Goal: Book appointment/travel/reservation

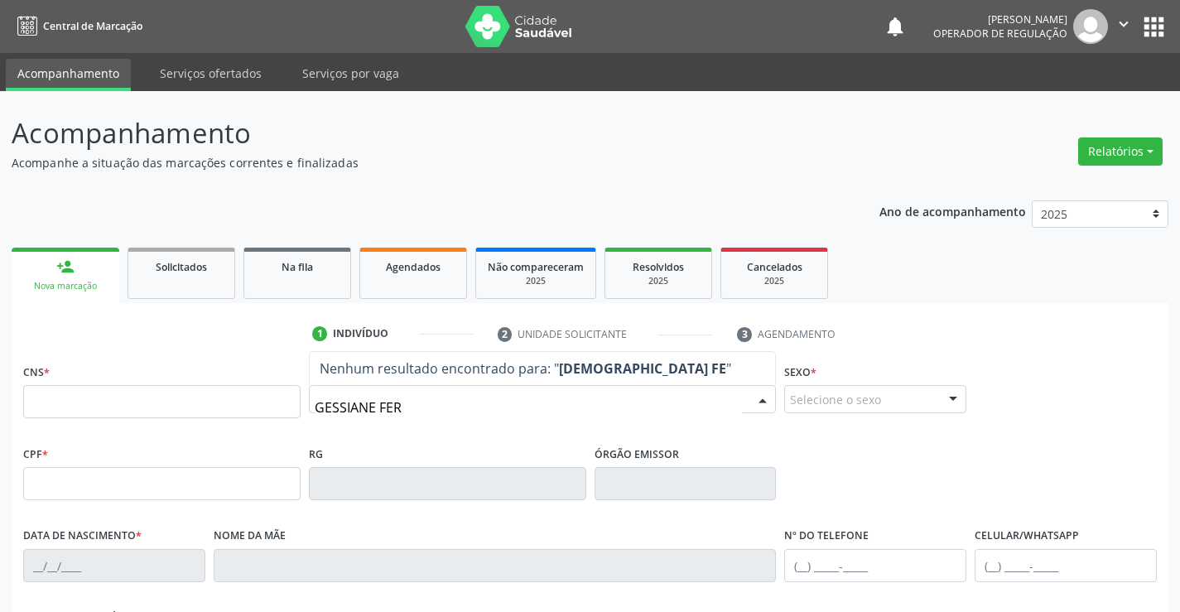
type input "GESSIANE FERR"
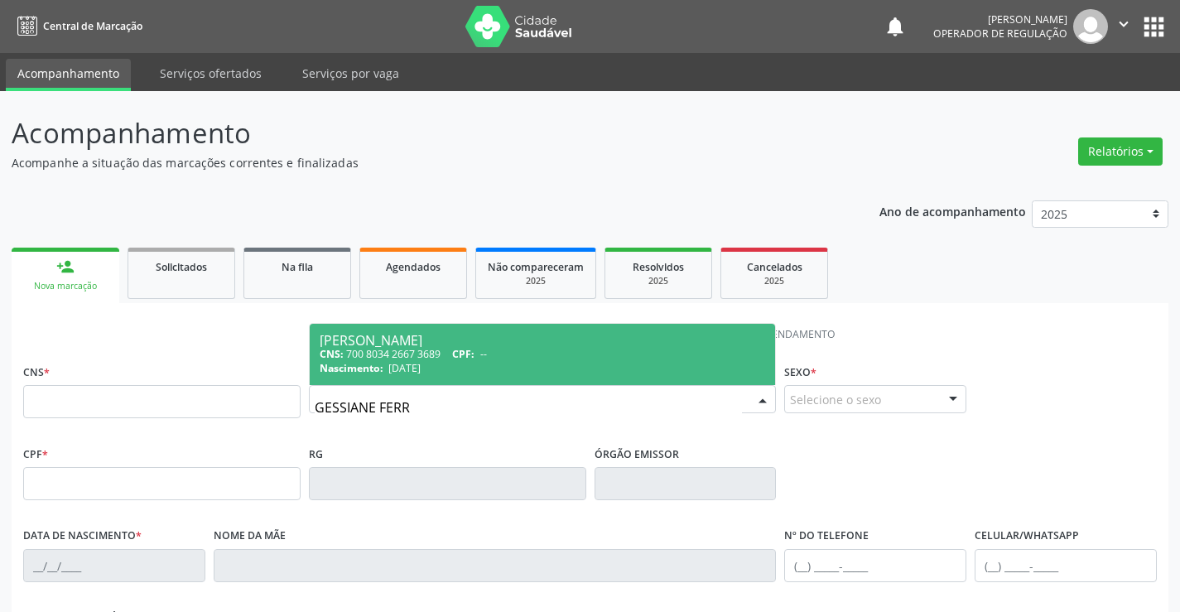
click at [427, 349] on div "CNS: 700 8034 2667 3689 CPF: --" at bounding box center [543, 354] width 446 height 14
type input "700 8034 2667 3689"
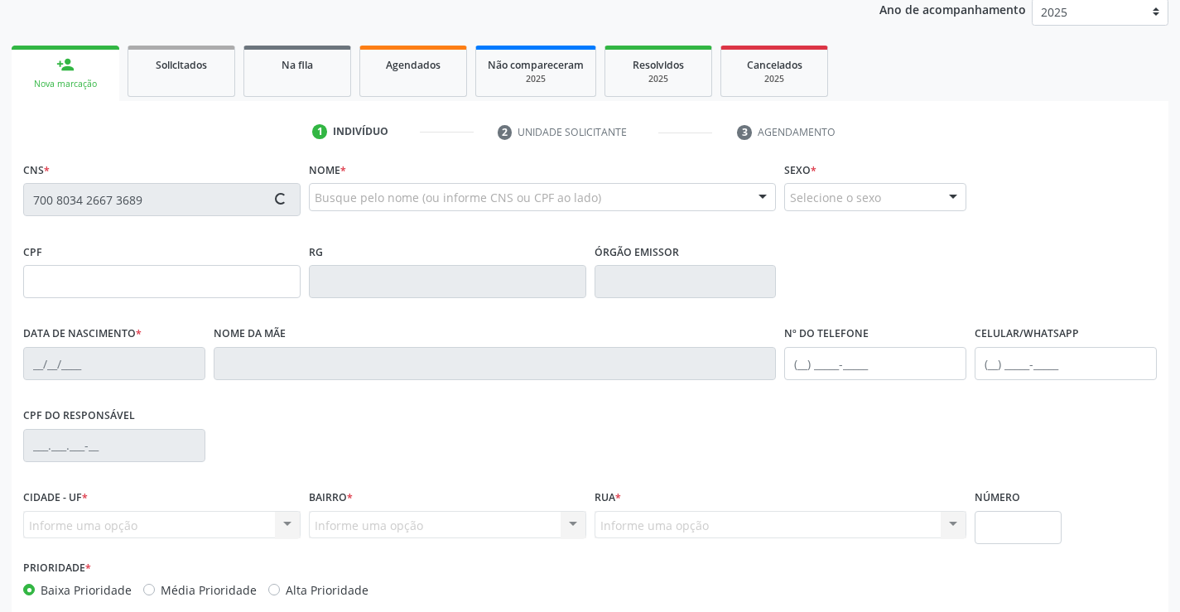
scroll to position [248, 0]
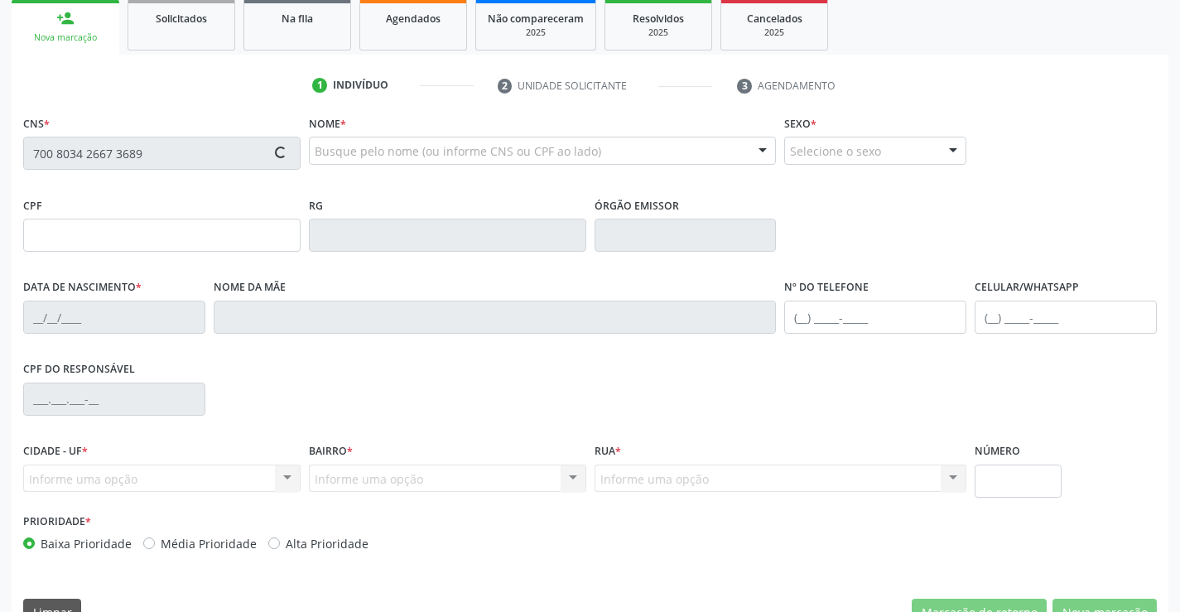
type input "[DATE]"
type input "s/n"
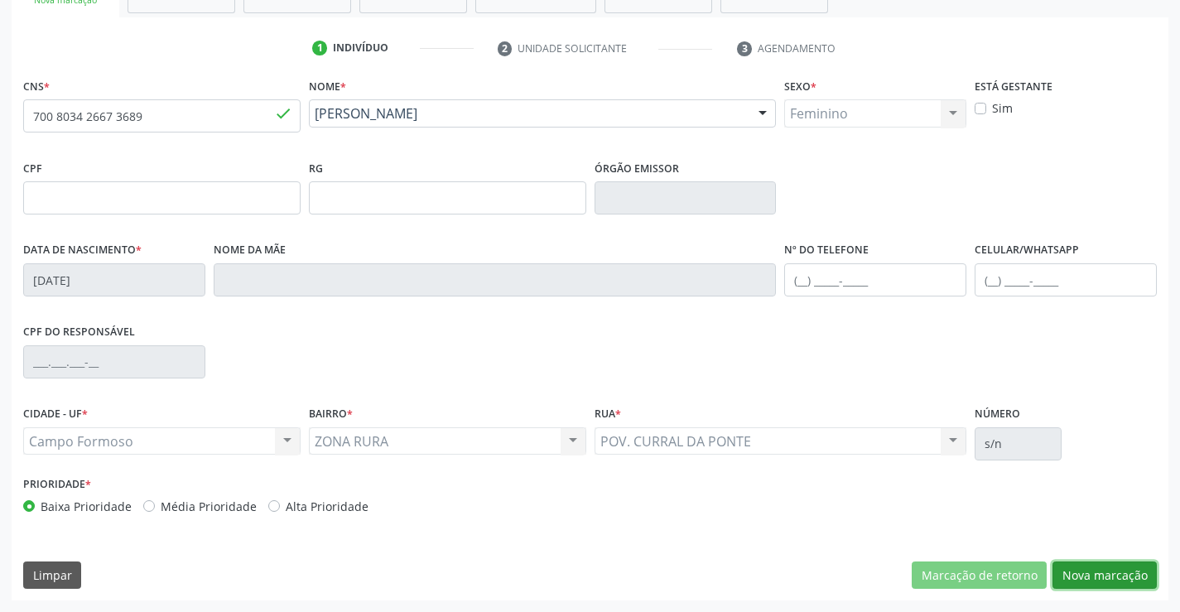
click at [1107, 569] on button "Nova marcação" at bounding box center [1105, 576] width 104 height 28
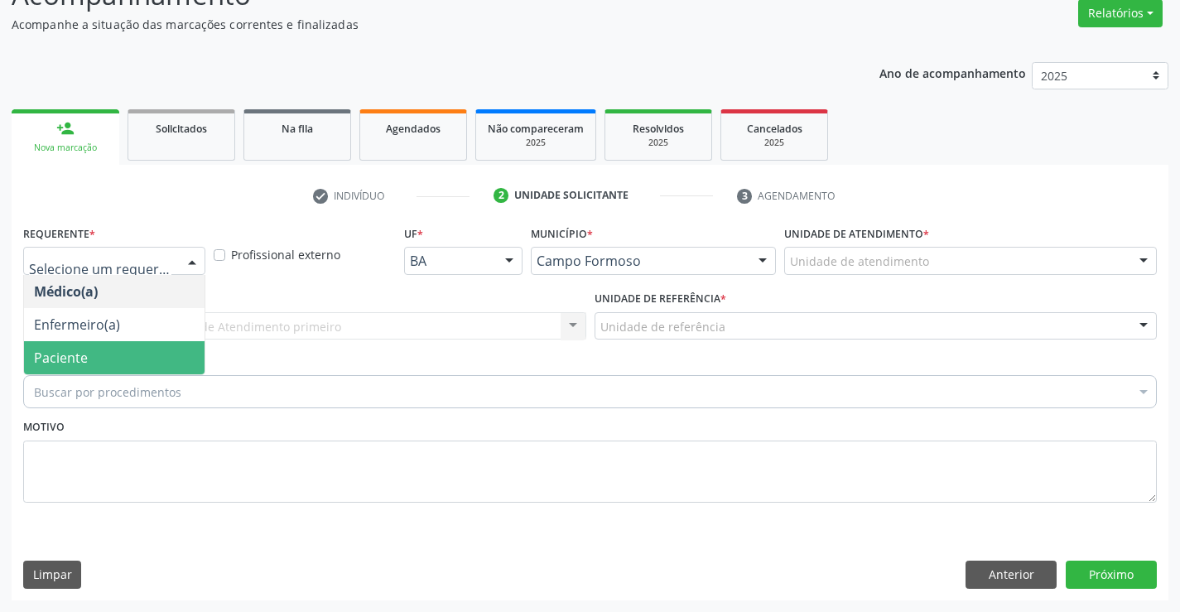
click at [94, 363] on span "Paciente" at bounding box center [114, 357] width 181 height 33
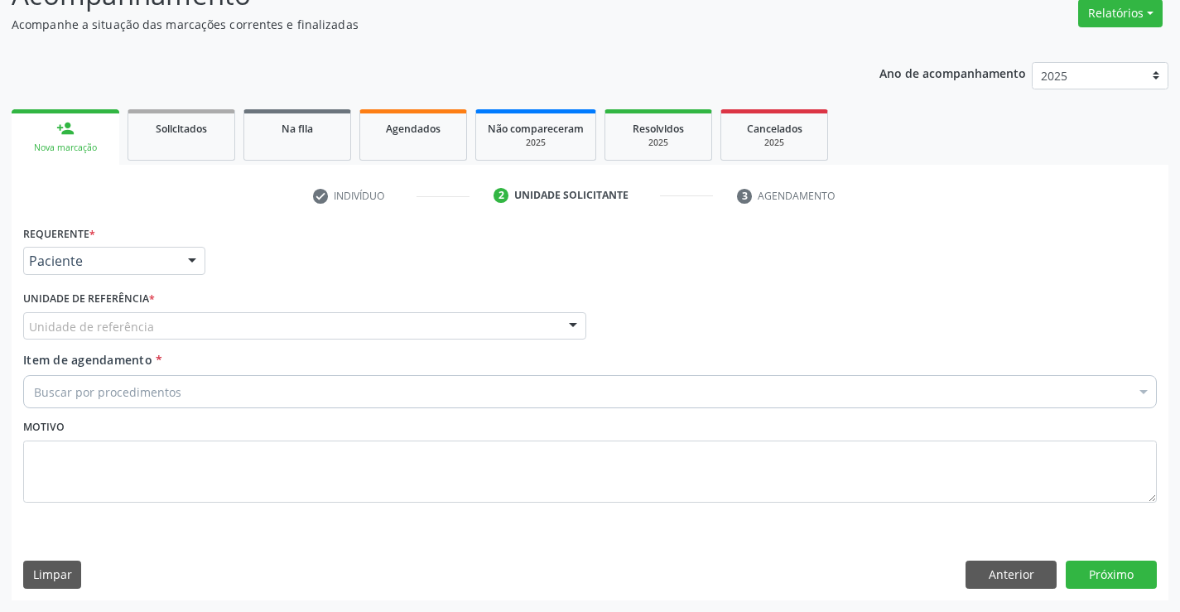
click at [214, 330] on div "Unidade de referência" at bounding box center [304, 326] width 563 height 28
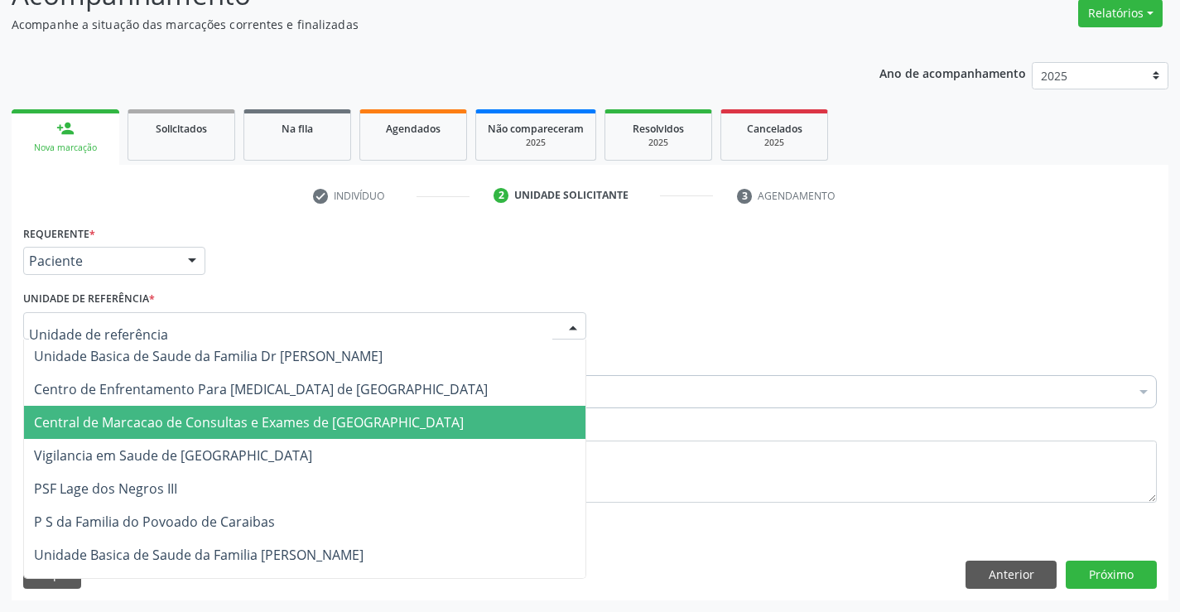
click at [218, 431] on span "Central de Marcacao de Consultas e Exames de [GEOGRAPHIC_DATA]" at bounding box center [249, 422] width 430 height 18
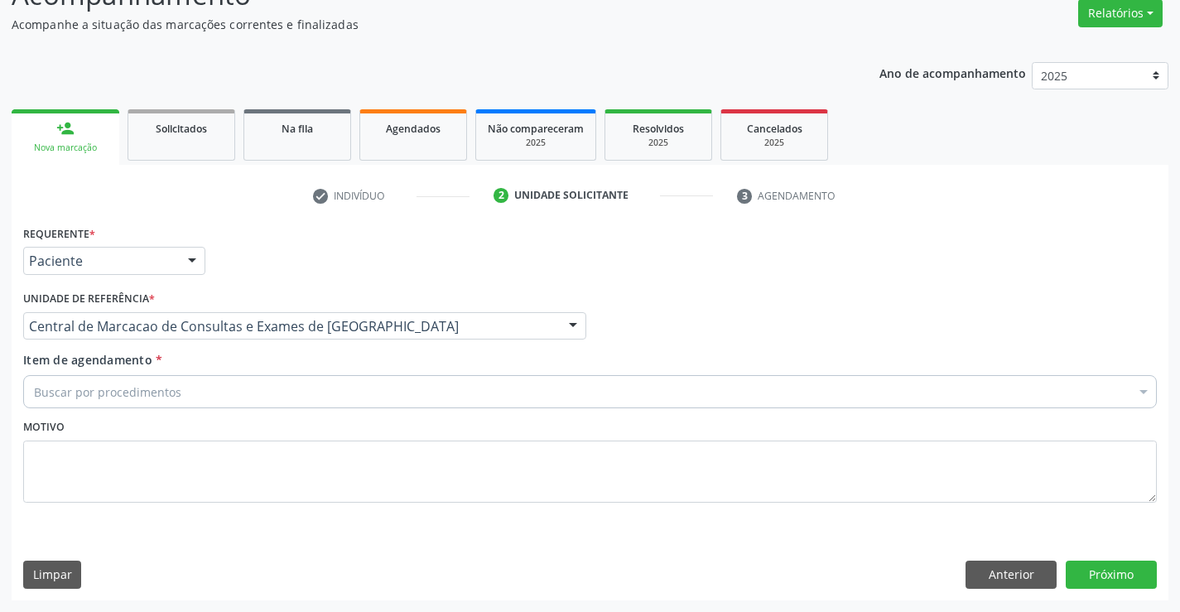
click at [252, 385] on div "Buscar por procedimentos" at bounding box center [590, 391] width 1134 height 33
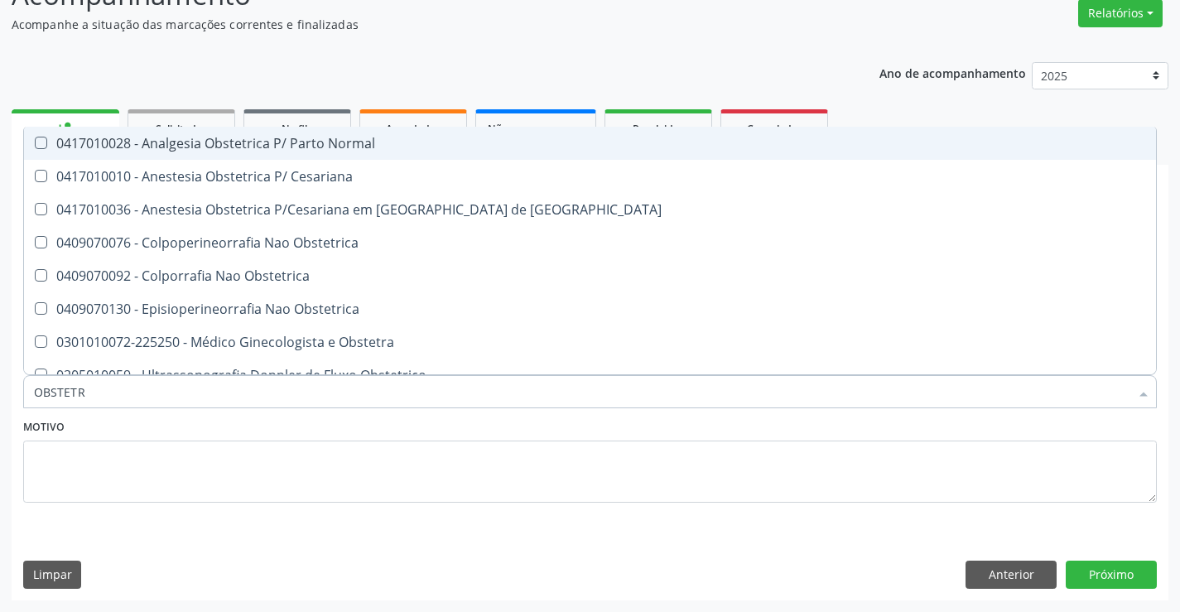
type input "OBSTETRA"
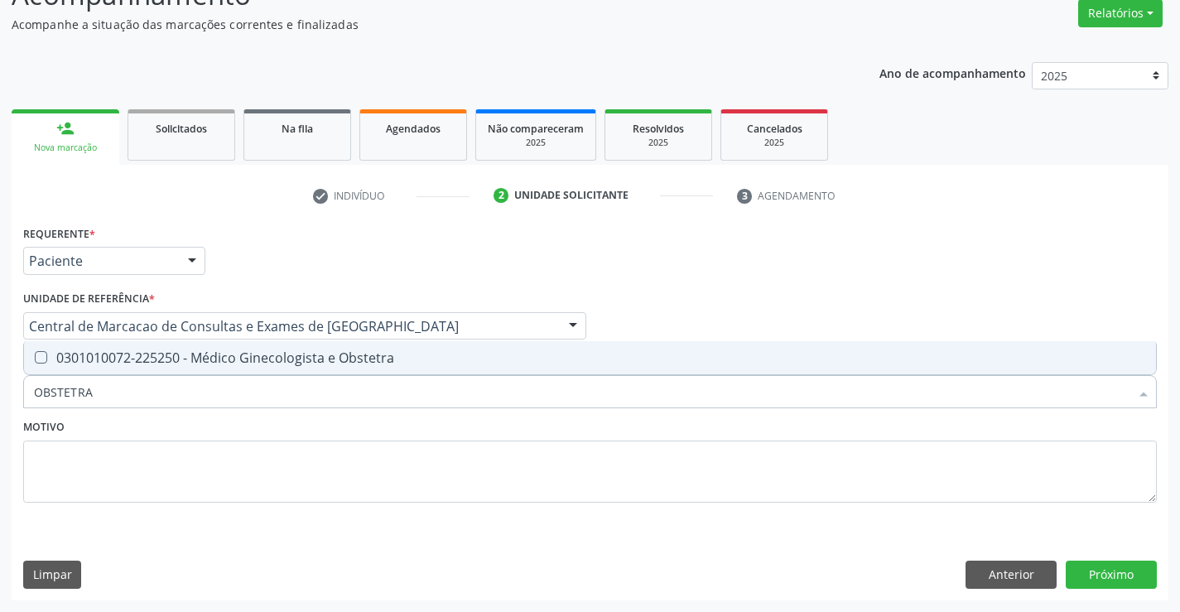
click at [266, 362] on div "0301010072-225250 - Médico Ginecologista e Obstetra" at bounding box center [590, 357] width 1112 height 13
checkbox Obstetra "true"
click at [1079, 570] on button "Próximo" at bounding box center [1111, 575] width 91 height 28
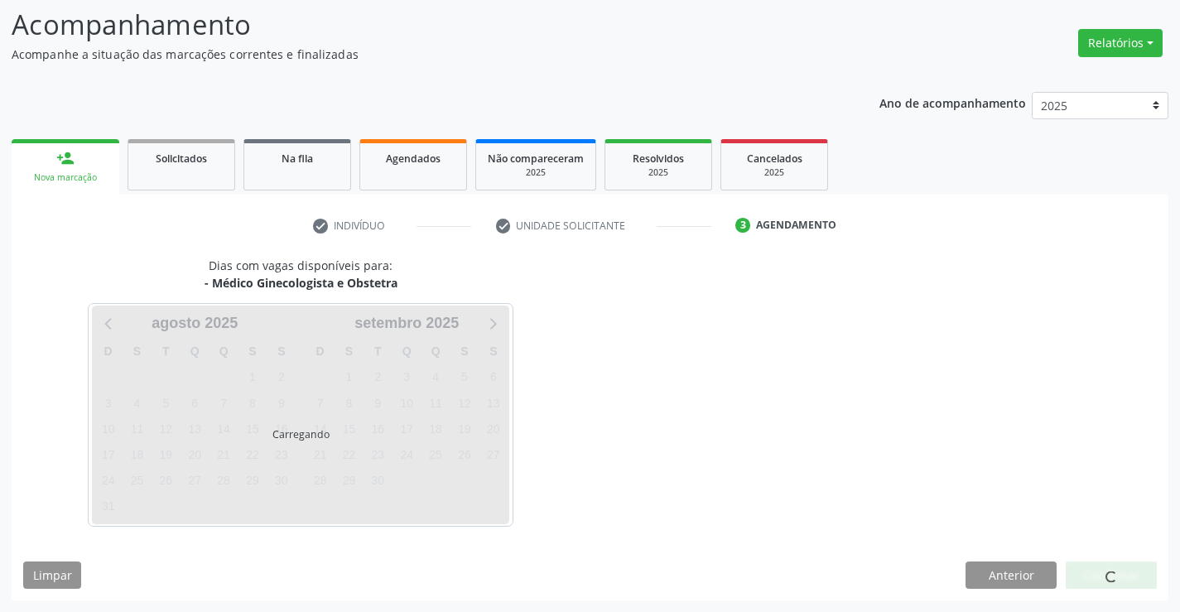
scroll to position [108, 0]
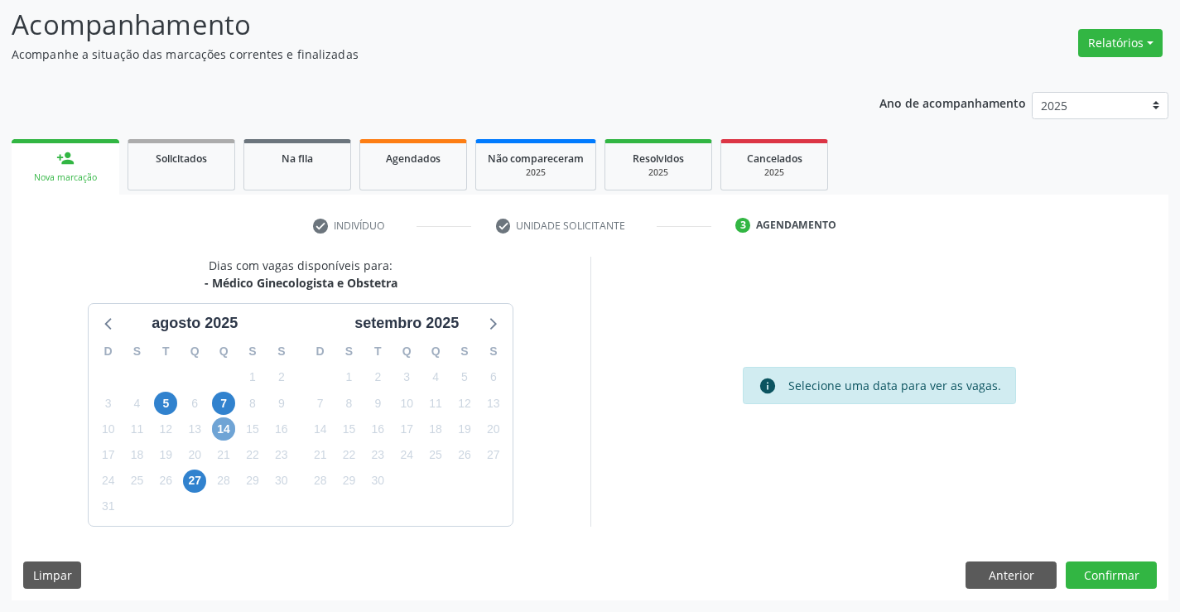
click at [228, 423] on span "14" at bounding box center [223, 428] width 23 height 23
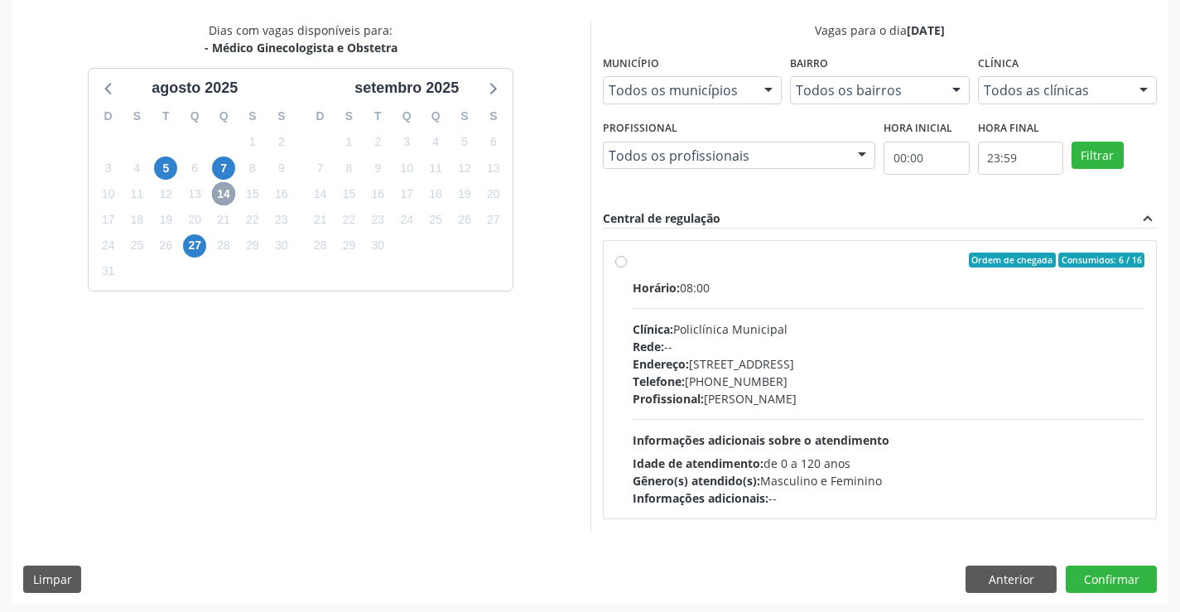
scroll to position [348, 0]
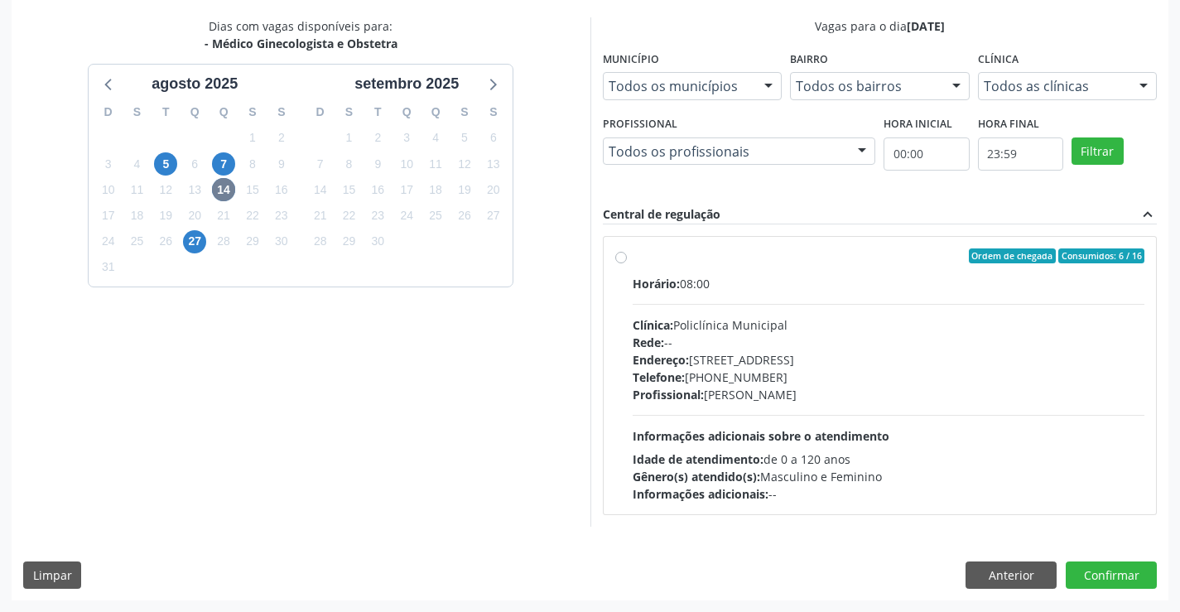
click at [795, 374] on div "Telefone: [PHONE_NUMBER]" at bounding box center [889, 377] width 513 height 17
click at [627, 263] on input "Ordem de chegada Consumidos: 6 / 16 Horário: 08:00 Clínica: Policlínica Municip…" at bounding box center [621, 255] width 12 height 15
radio input "true"
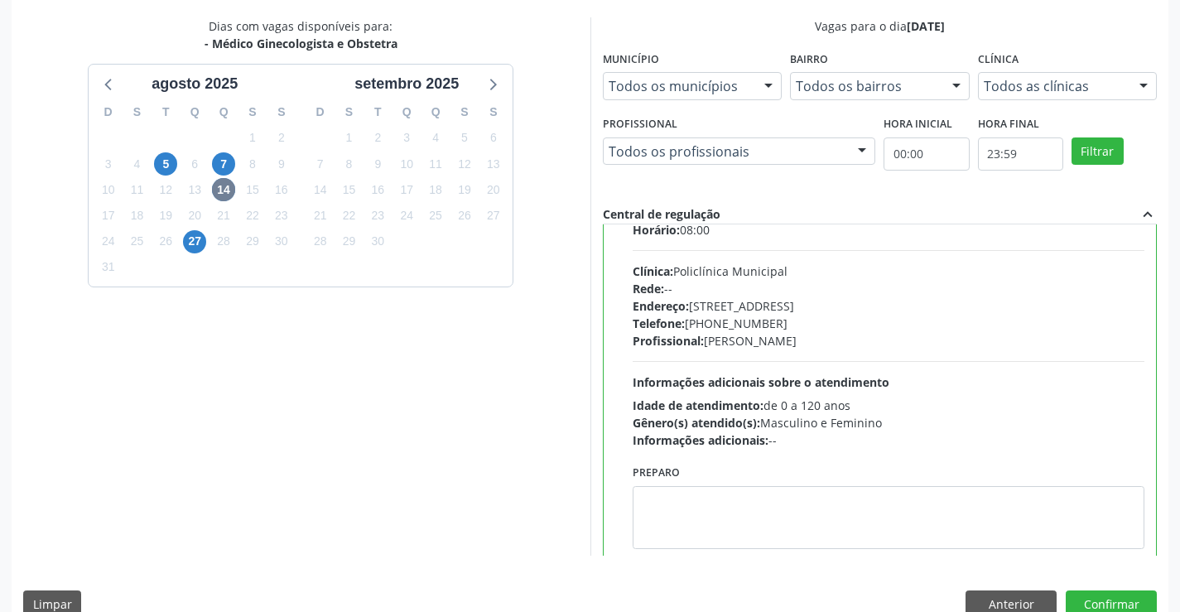
scroll to position [82, 0]
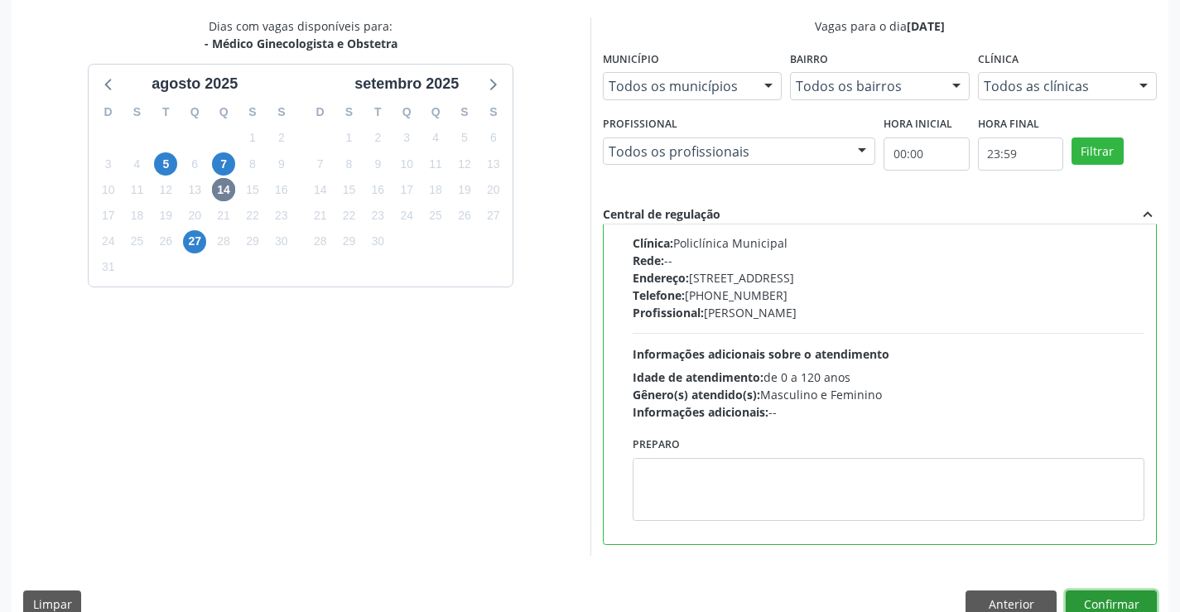
click at [1082, 604] on button "Confirmar" at bounding box center [1111, 605] width 91 height 28
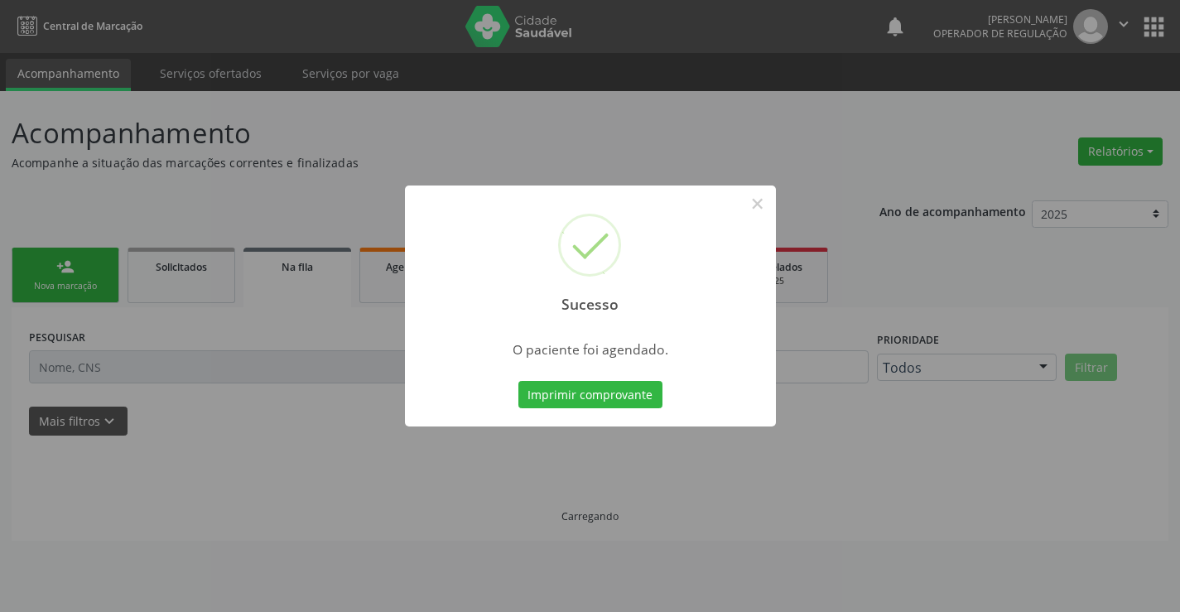
scroll to position [0, 0]
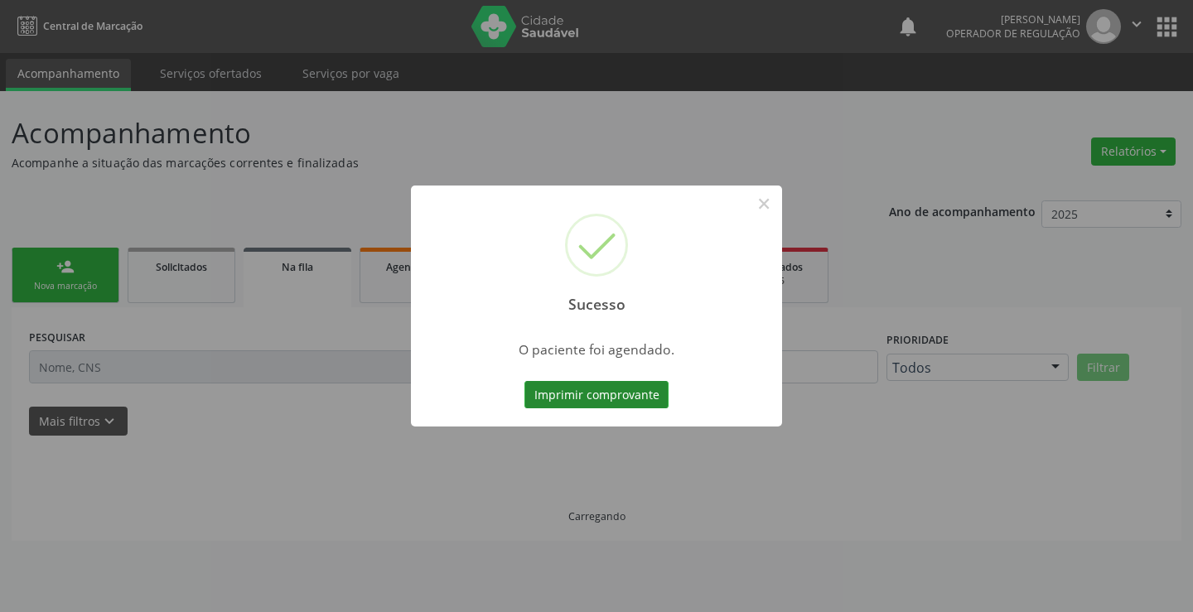
click at [639, 402] on button "Imprimir comprovante" at bounding box center [596, 395] width 144 height 28
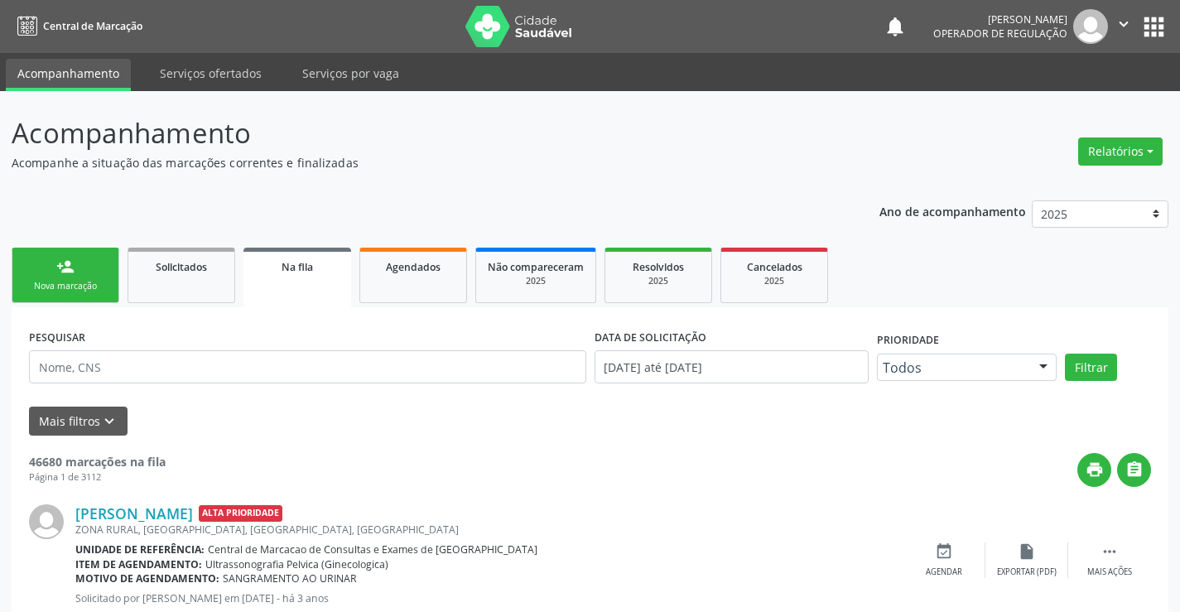
click at [1128, 22] on icon "" at bounding box center [1124, 24] width 18 height 18
click at [1068, 103] on link "Sair" at bounding box center [1082, 100] width 114 height 23
